Goal: Navigation & Orientation: Find specific page/section

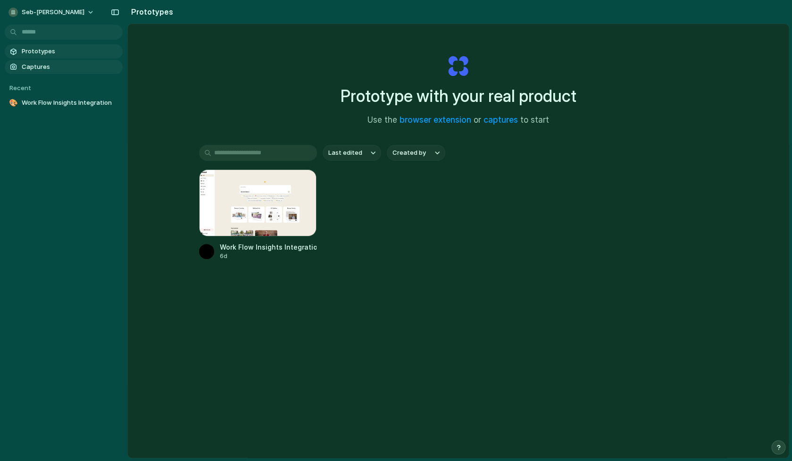
drag, startPoint x: 71, startPoint y: 68, endPoint x: 67, endPoint y: 65, distance: 5.4
click at [70, 68] on span "Captures" at bounding box center [70, 66] width 97 height 9
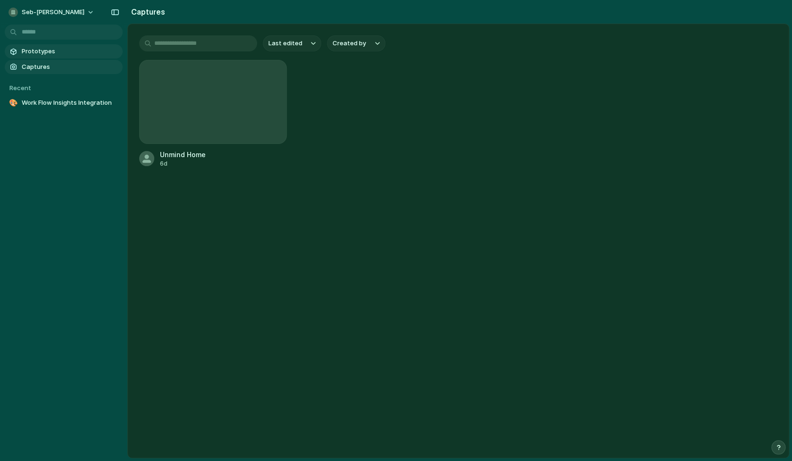
click at [60, 56] on span "Prototypes" at bounding box center [70, 51] width 97 height 9
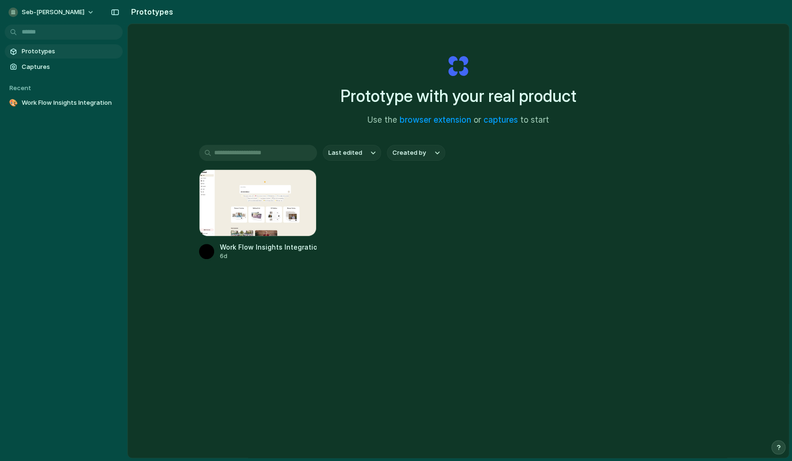
click at [483, 124] on span "Use the browser extension or captures to start" at bounding box center [459, 120] width 182 height 12
click at [496, 123] on link "captures" at bounding box center [501, 119] width 34 height 9
